Goal: Information Seeking & Learning: Learn about a topic

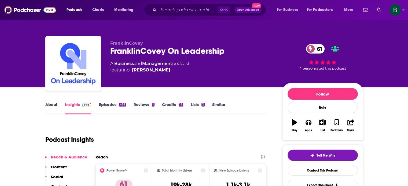
click at [154, 12] on div "Ctrl K Open Advanced New" at bounding box center [205, 10] width 122 height 12
click at [166, 9] on input "Search podcasts, credits, & more..." at bounding box center [187, 10] width 59 height 9
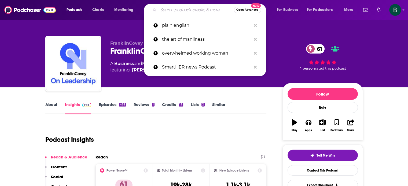
paste input "SpreadLove In Organizations Podcast"
type input "SpreadLove In Organizations Podcast"
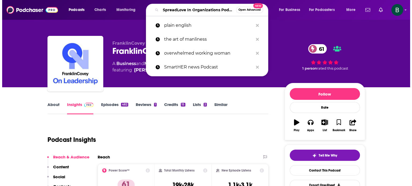
scroll to position [0, 14]
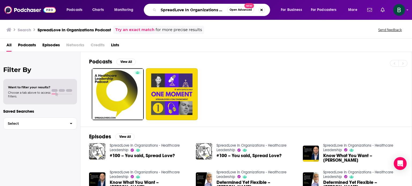
scroll to position [0, 10]
drag, startPoint x: 162, startPoint y: 9, endPoint x: 412, endPoint y: 32, distance: 250.9
click at [407, 32] on div "Podcasts Charts Monitoring SpreadLove In Organizations Podcast Open Advanced Ne…" at bounding box center [206, 93] width 412 height 186
type input "unserious podcast"
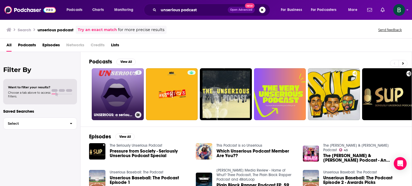
click at [132, 92] on link "2 UNSERIOUS: a seriously unserious podcast" at bounding box center [118, 94] width 52 height 52
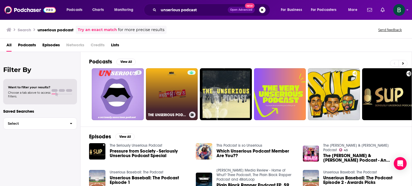
click at [164, 101] on link "THE UNSERIOUS PODCAST" at bounding box center [172, 94] width 52 height 52
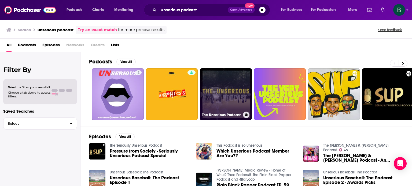
click at [229, 93] on link "The Unserious Podcast" at bounding box center [226, 94] width 52 height 52
